Goal: Task Accomplishment & Management: Use online tool/utility

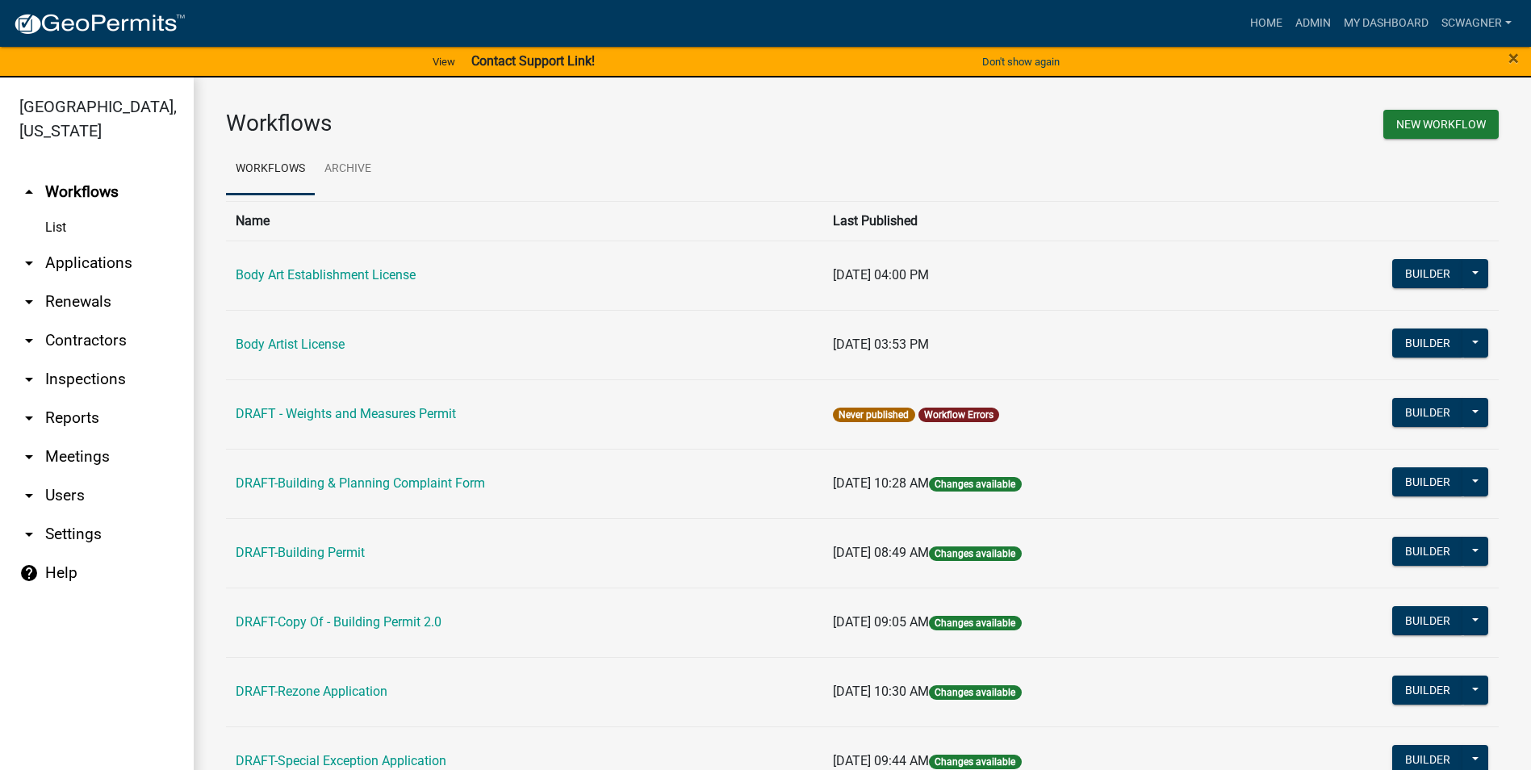
click at [98, 259] on link "arrow_drop_down Applications" at bounding box center [97, 263] width 194 height 39
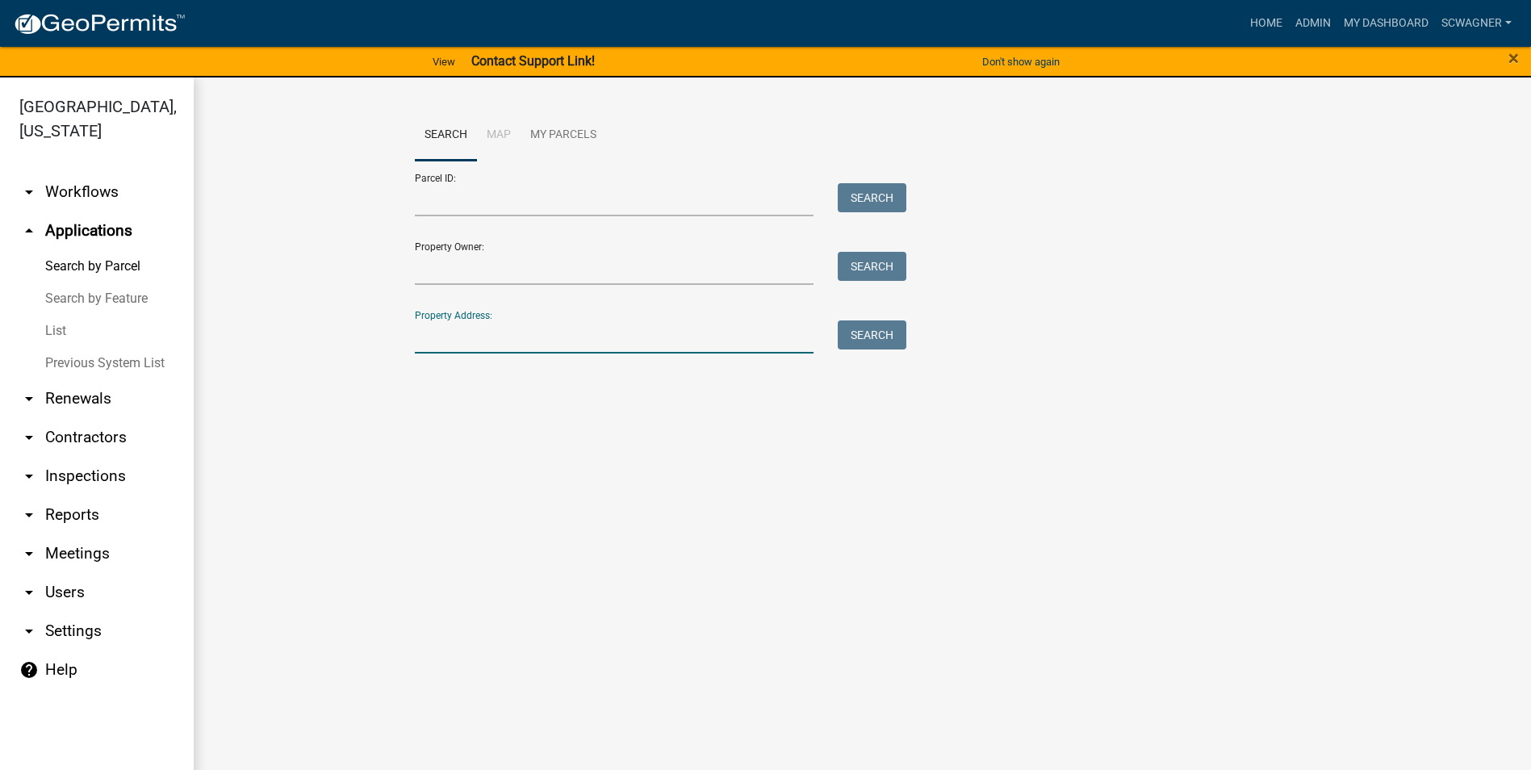
click at [479, 337] on input "Property Address:" at bounding box center [615, 336] width 400 height 33
click at [867, 330] on button "Search" at bounding box center [872, 334] width 69 height 29
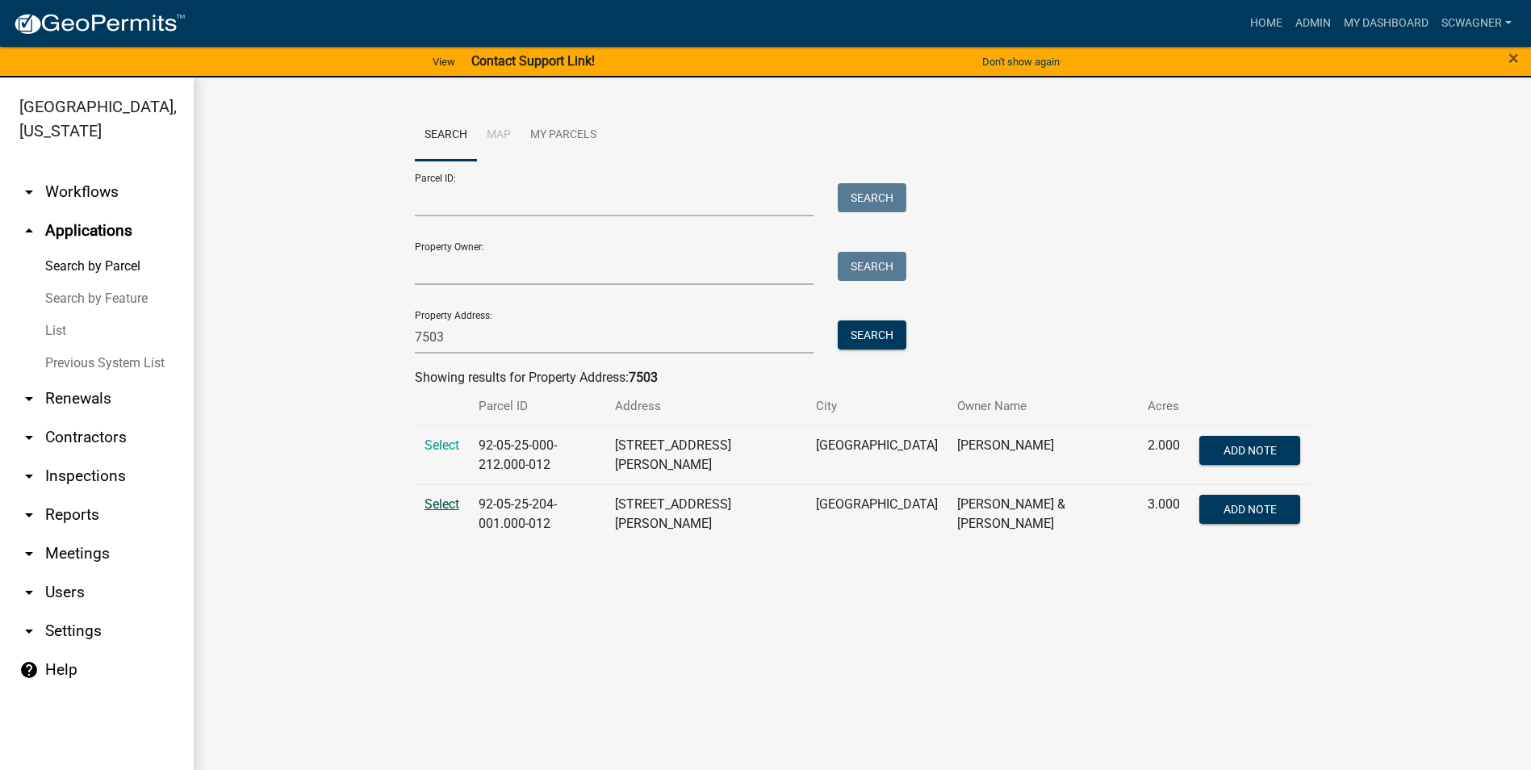
click at [439, 498] on span "Select" at bounding box center [442, 503] width 35 height 15
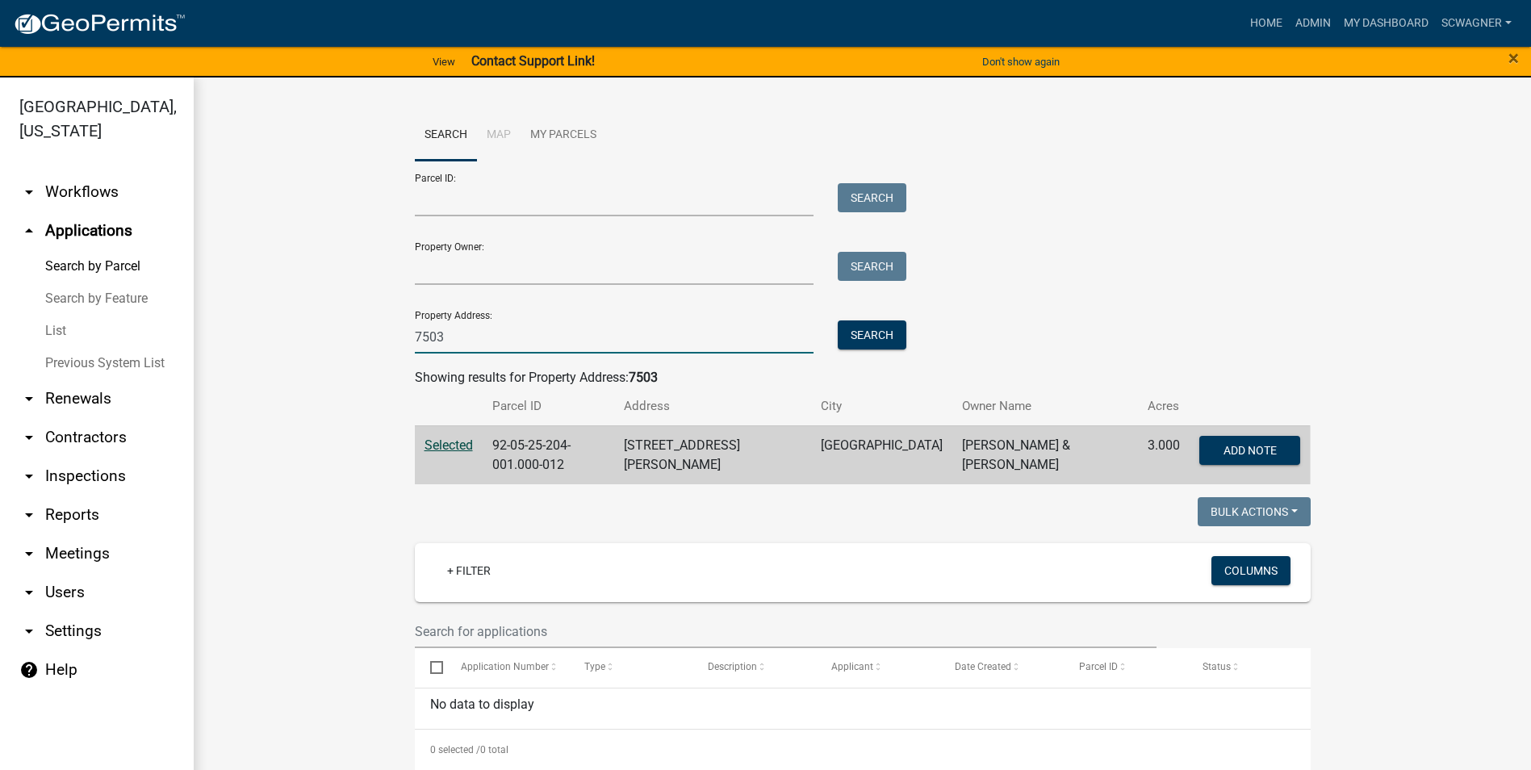
click at [463, 346] on input "7503" at bounding box center [615, 336] width 400 height 33
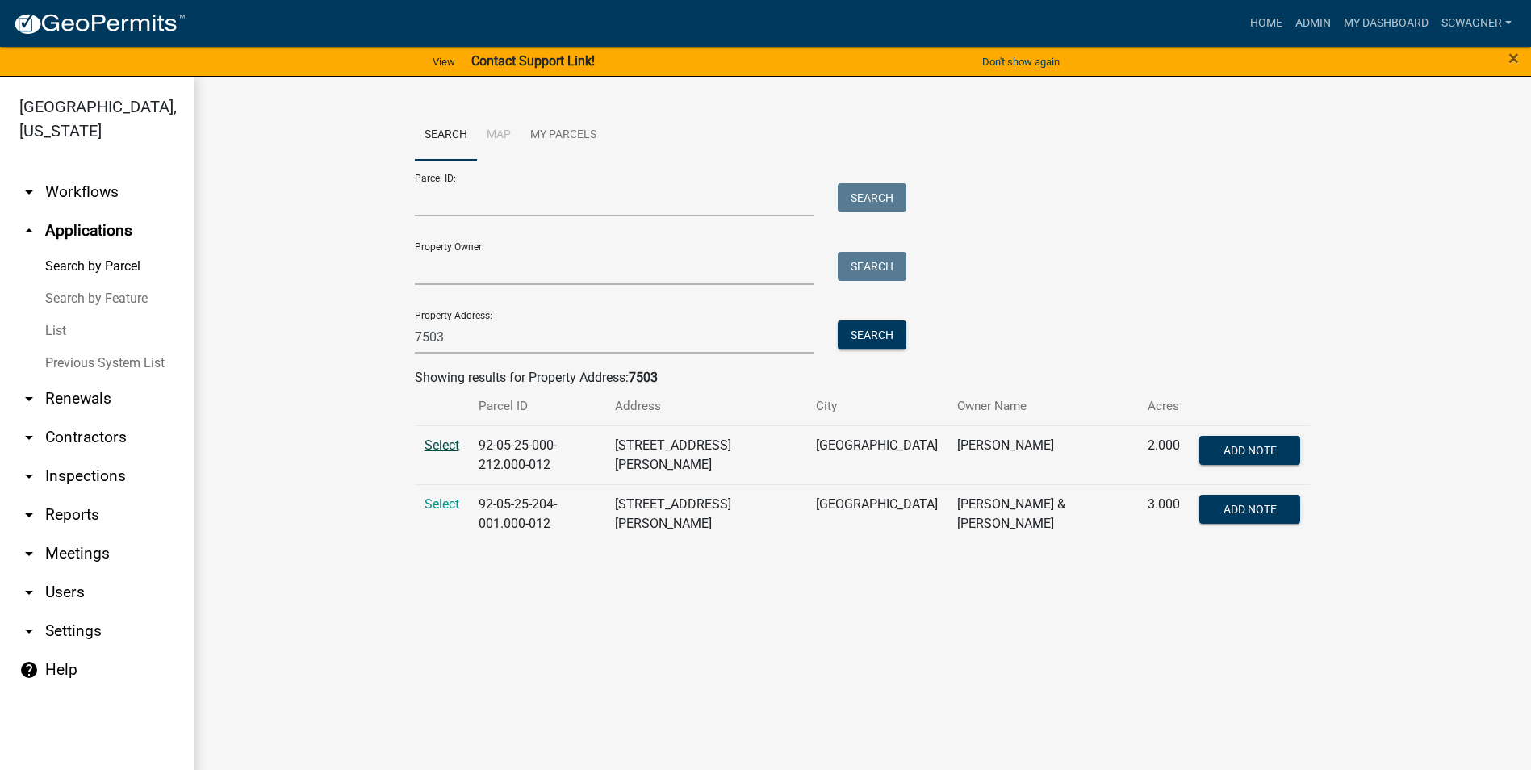
click at [452, 446] on span "Select" at bounding box center [442, 445] width 35 height 15
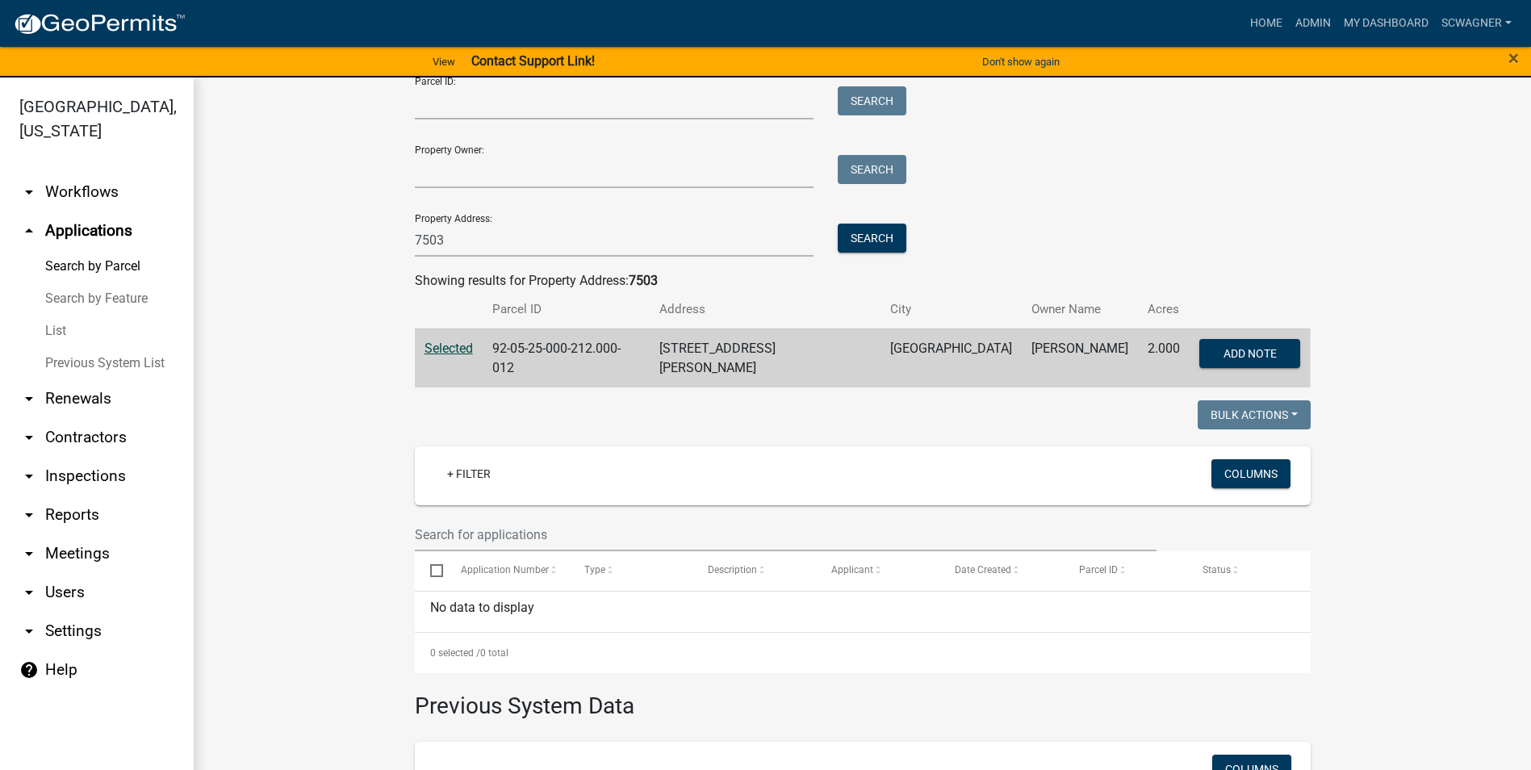
scroll to position [87, 0]
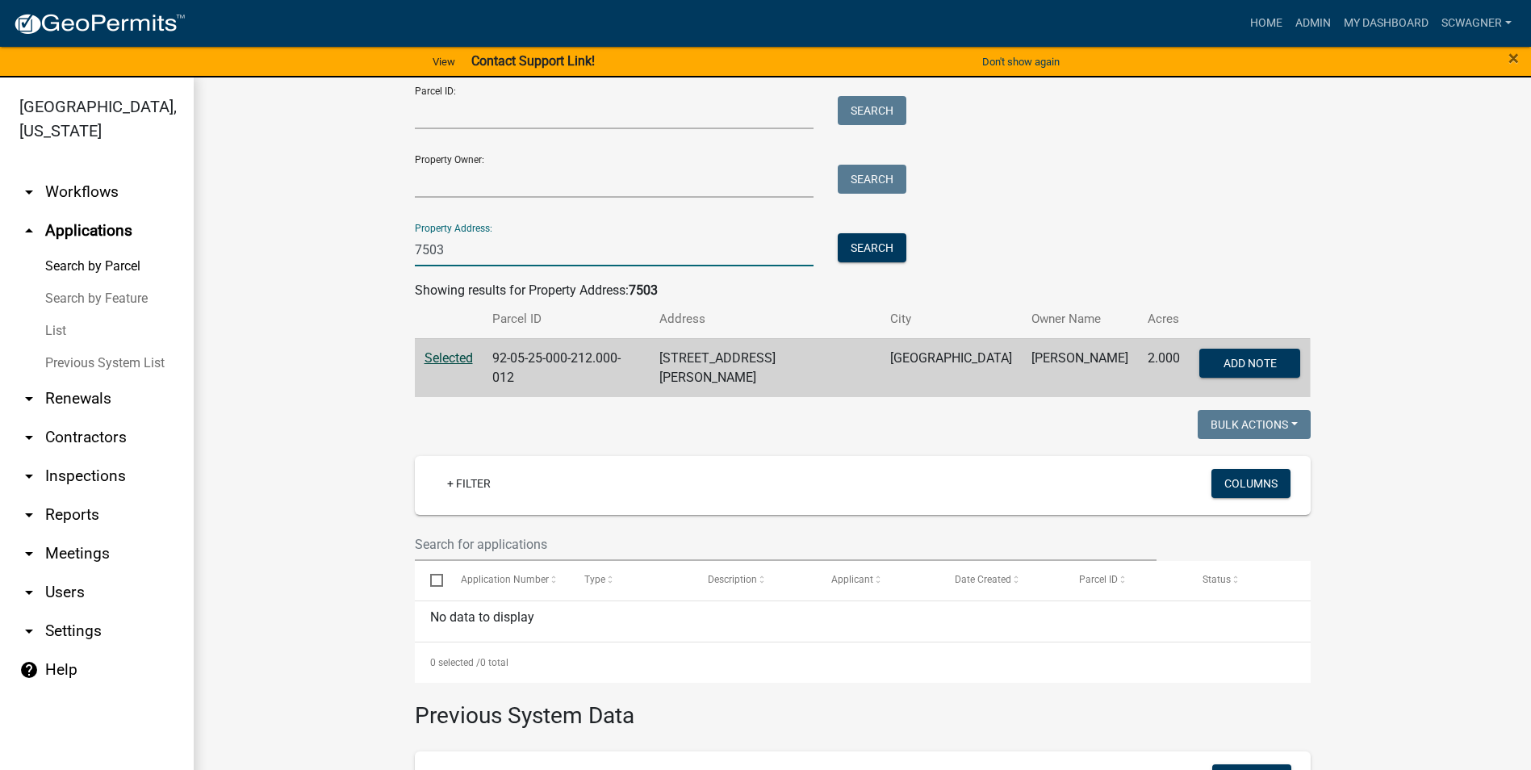
click at [496, 242] on input "7503" at bounding box center [615, 249] width 400 height 33
type input "7"
click at [484, 107] on input "Parcel ID:" at bounding box center [615, 112] width 400 height 33
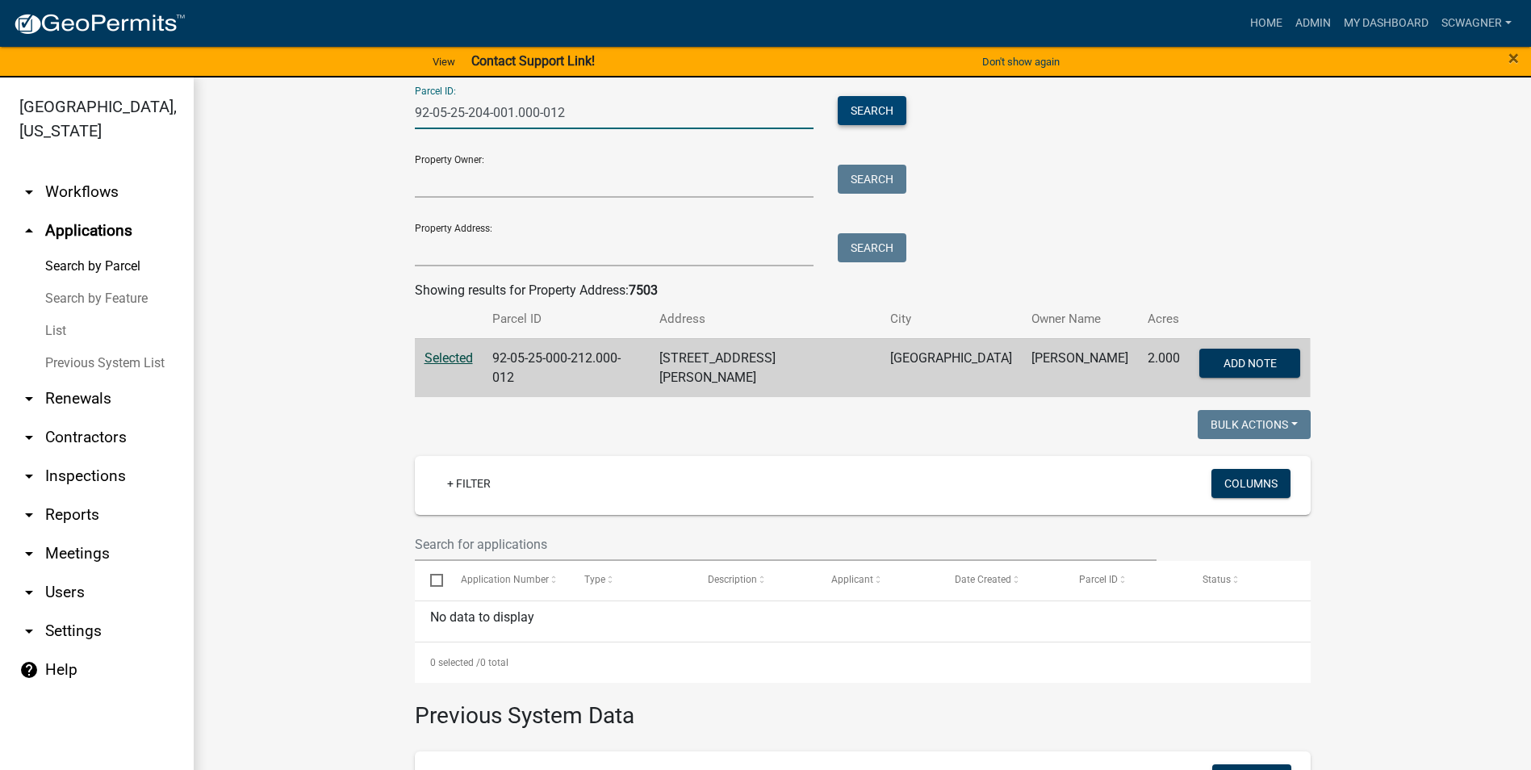
type input "92-05-25-204-001.000-012"
click at [869, 103] on button "Search" at bounding box center [872, 110] width 69 height 29
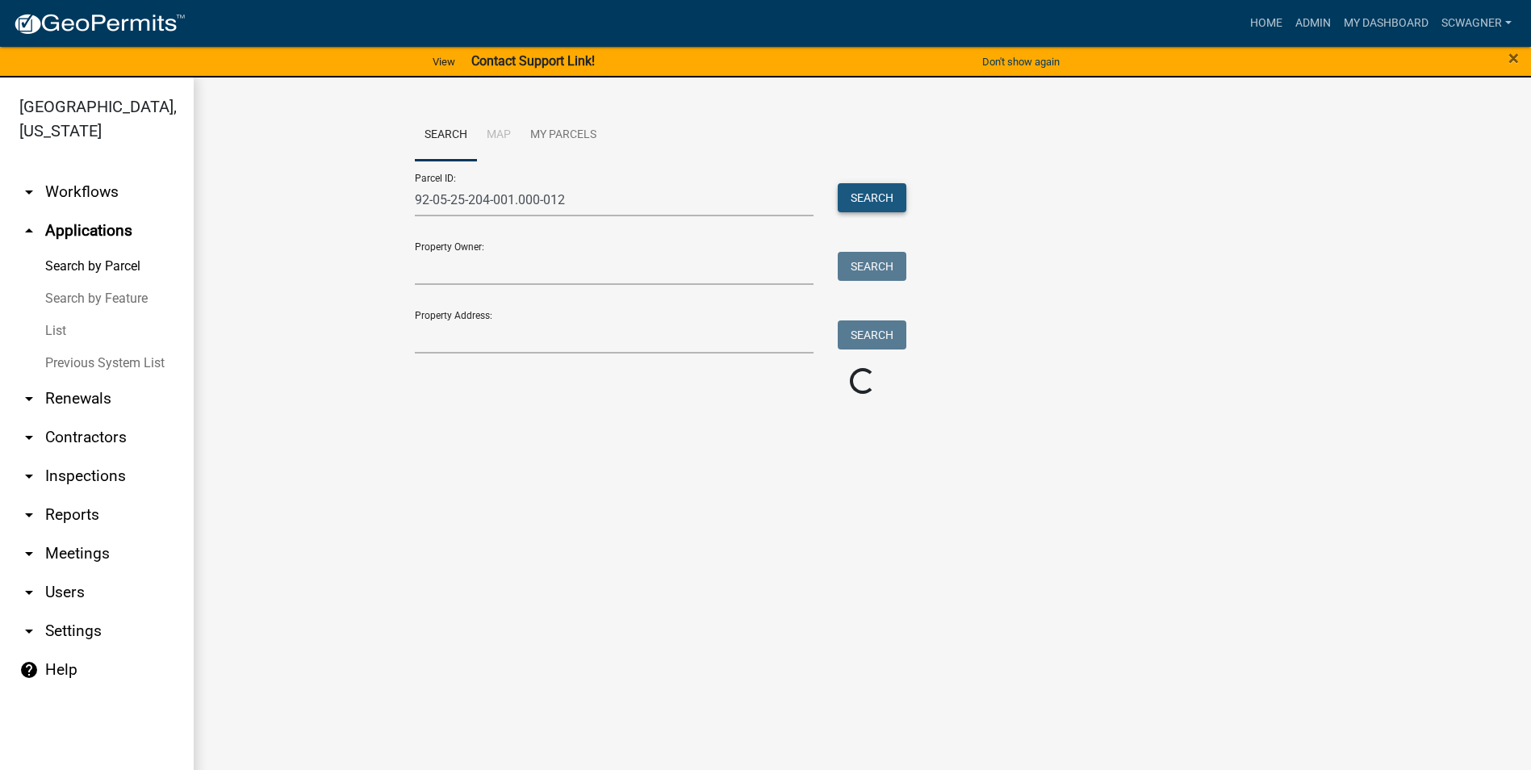
scroll to position [0, 0]
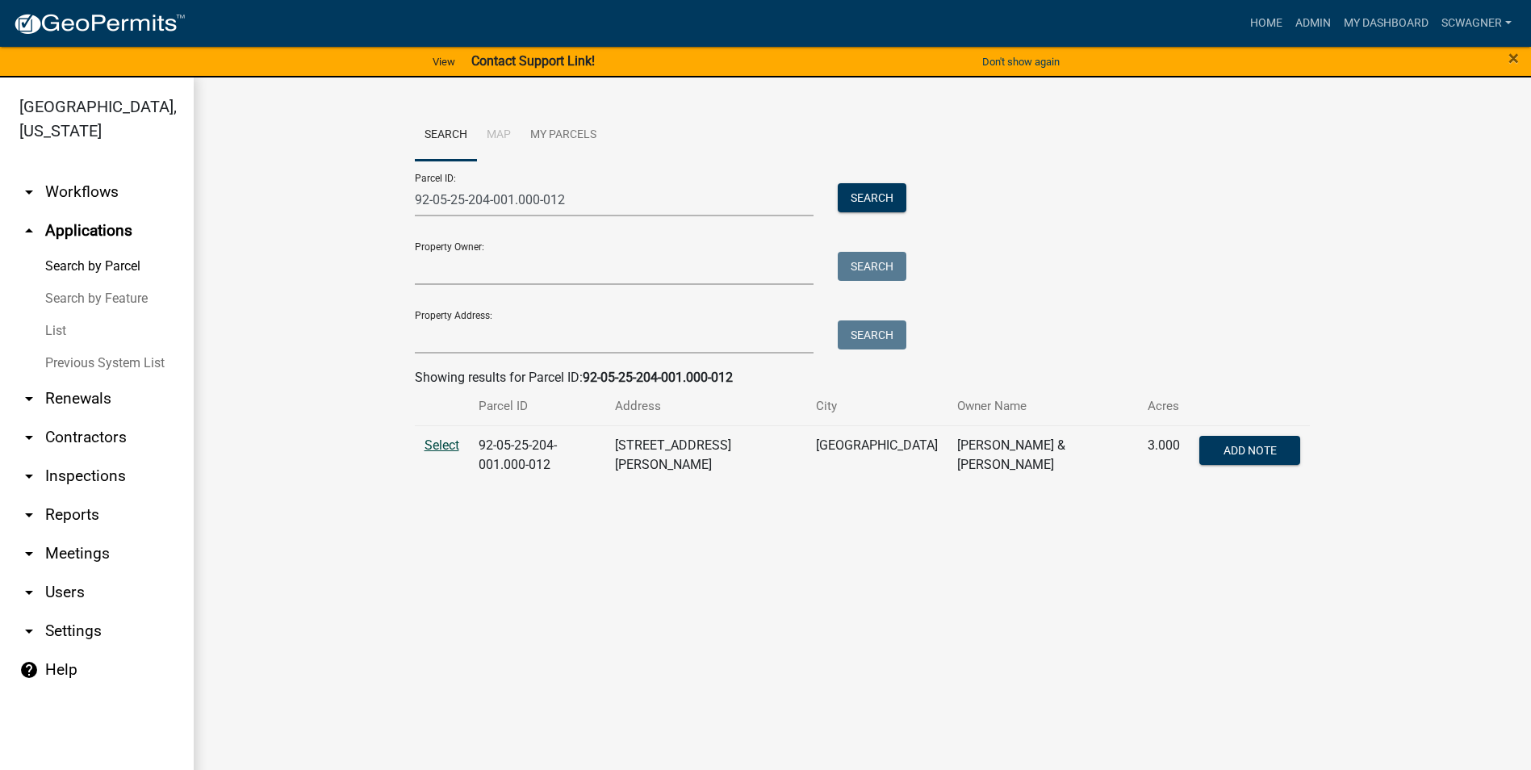
click at [446, 439] on span "Select" at bounding box center [442, 445] width 35 height 15
